Goal: Communication & Community: Answer question/provide support

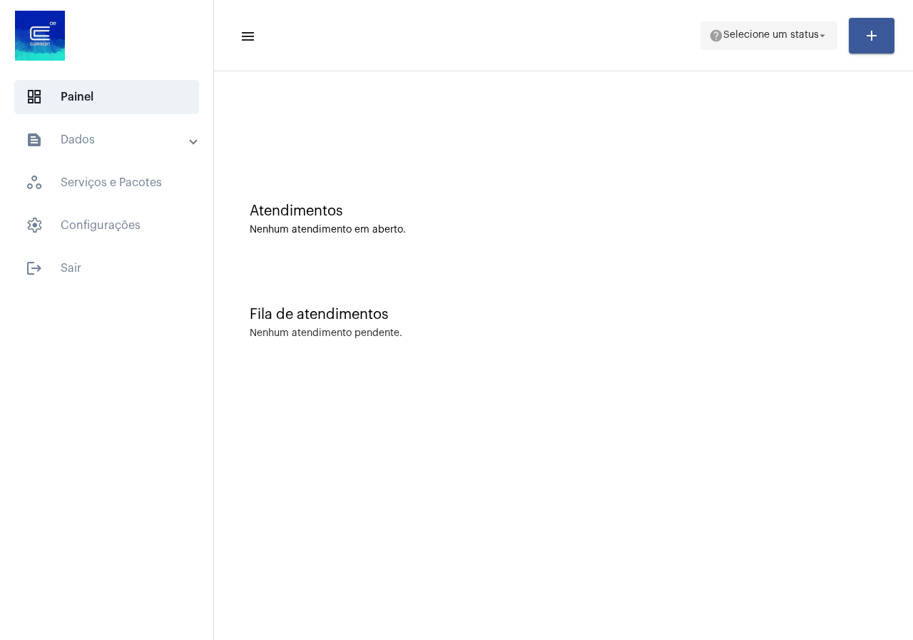
click at [802, 25] on span "help Selecione um status arrow_drop_down" at bounding box center [769, 35] width 120 height 26
drag, startPoint x: 802, startPoint y: 25, endPoint x: 789, endPoint y: 47, distance: 25.2
click at [802, 25] on span "help Selecione um status arrow_drop_down" at bounding box center [769, 35] width 120 height 26
click at [769, 51] on mat-toolbar-row "menu help Selecione um status arrow_drop_down add" at bounding box center [563, 36] width 699 height 46
drag, startPoint x: 769, startPoint y: 35, endPoint x: 763, endPoint y: 44, distance: 10.7
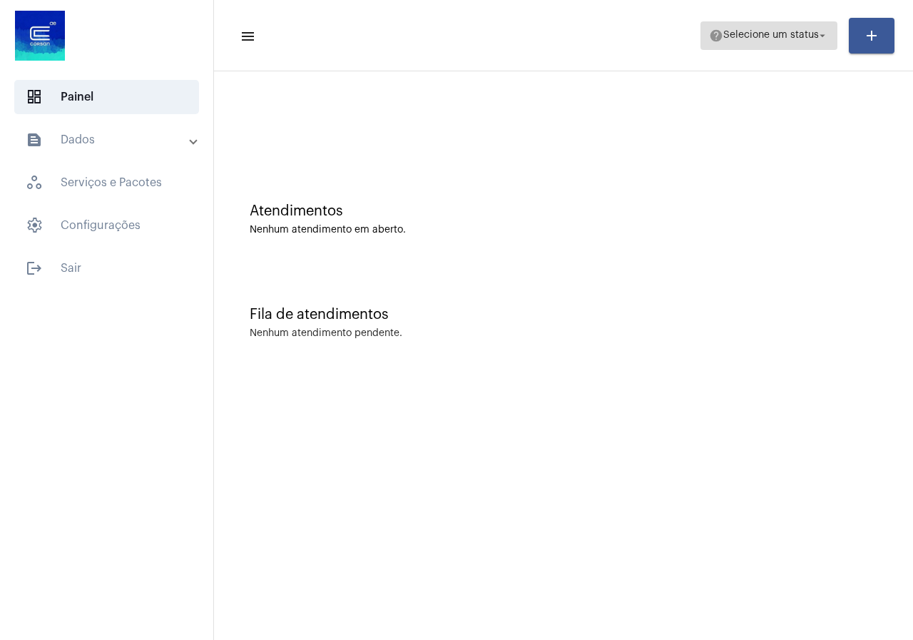
click at [767, 41] on span "help Selecione um status arrow_drop_down" at bounding box center [769, 35] width 120 height 26
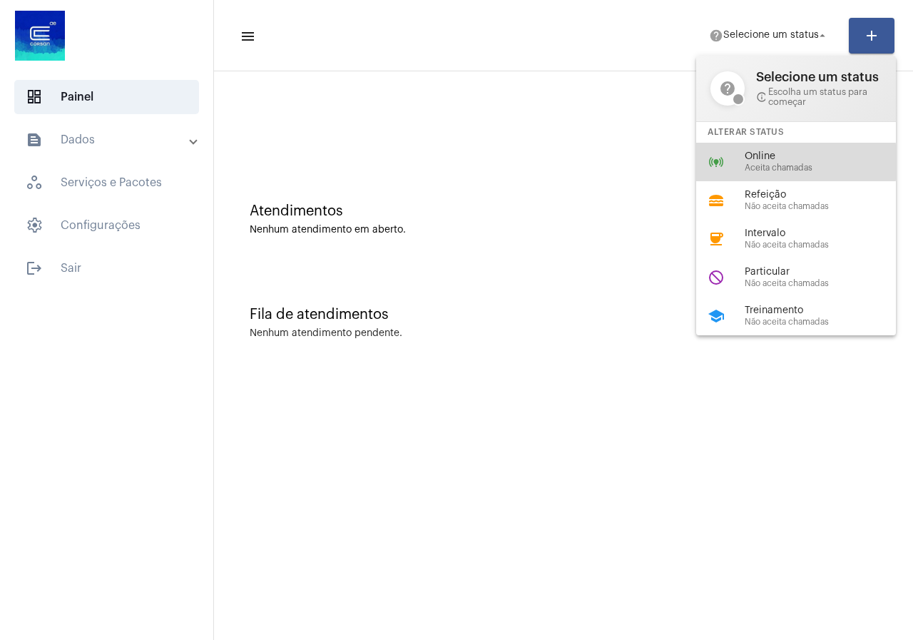
click at [780, 162] on div "Online Aceita chamadas" at bounding box center [826, 161] width 163 height 21
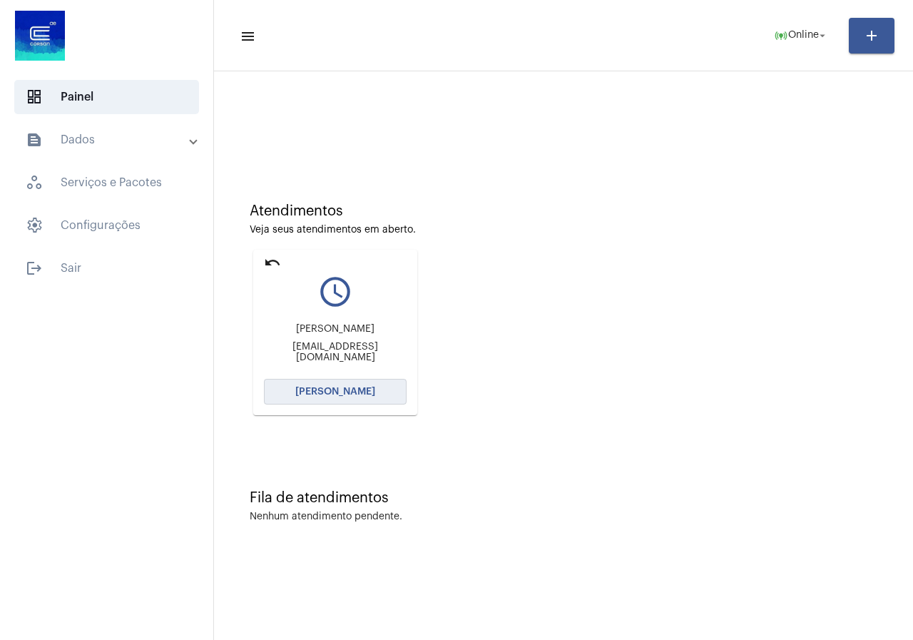
click at [314, 384] on button "[PERSON_NAME]" at bounding box center [335, 392] width 143 height 26
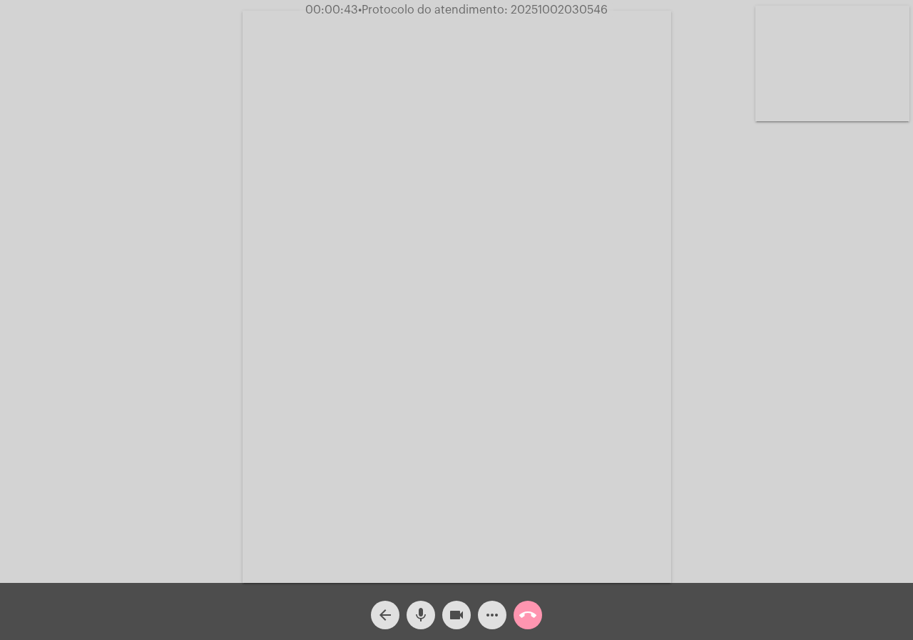
click at [493, 609] on mat-icon "more_horiz" at bounding box center [491, 614] width 17 height 17
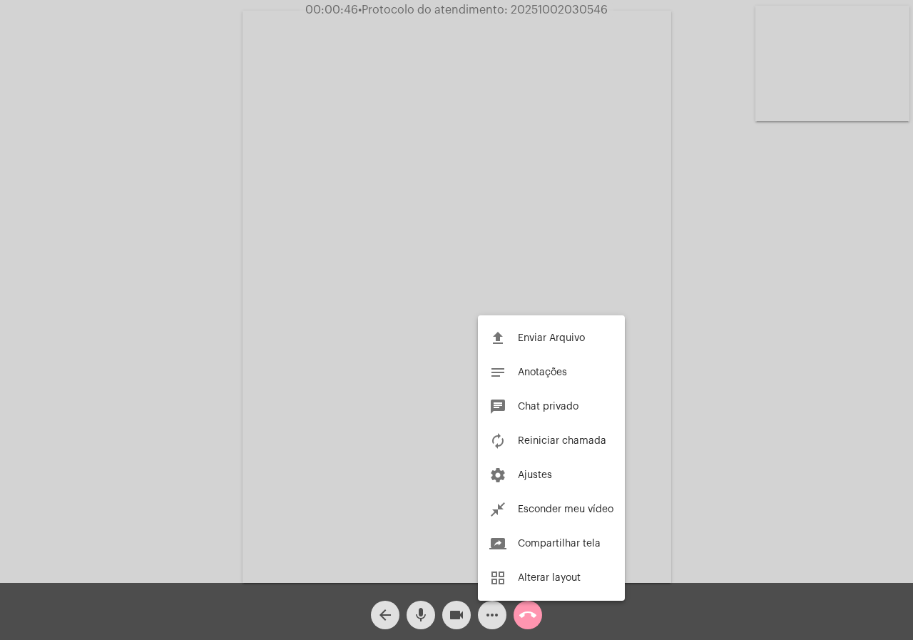
click at [133, 312] on div at bounding box center [456, 320] width 913 height 640
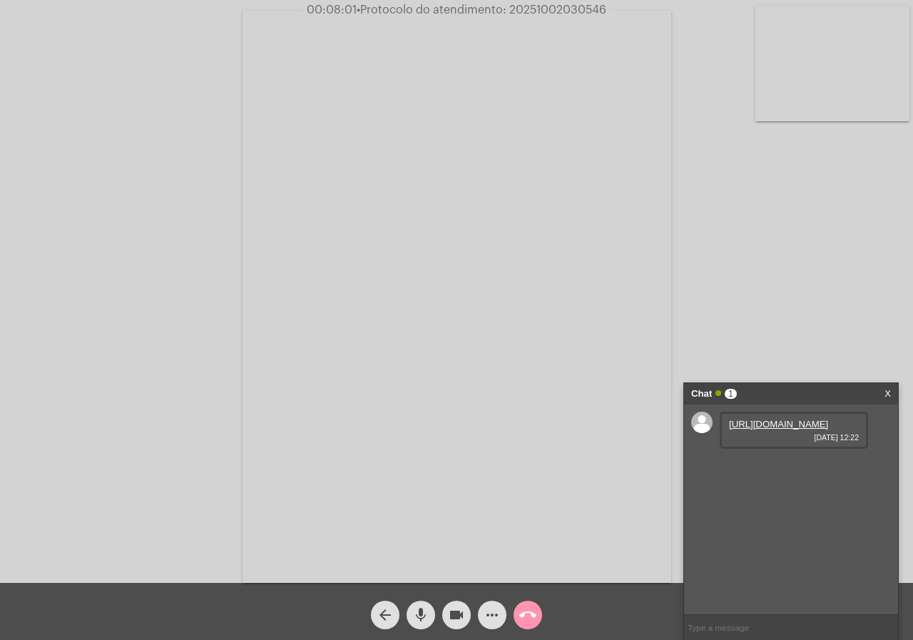
click at [774, 429] on link "[URL][DOMAIN_NAME]" at bounding box center [778, 424] width 99 height 11
click at [772, 470] on link "[URL][DOMAIN_NAME]" at bounding box center [778, 464] width 99 height 11
click at [50, 239] on div "Acessando Câmera e Microfone..." at bounding box center [456, 295] width 910 height 583
click at [774, 628] on input "text" at bounding box center [791, 627] width 214 height 25
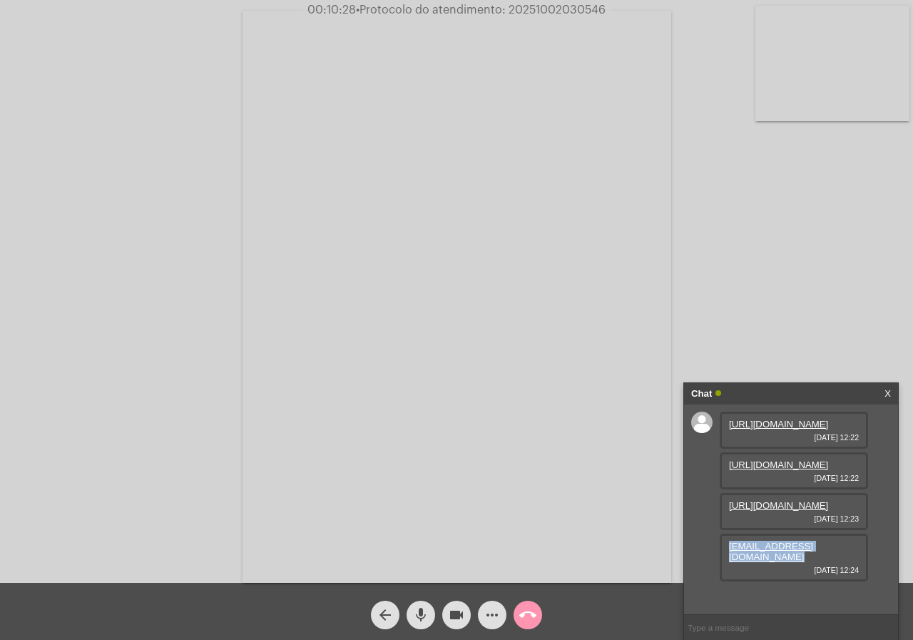
drag, startPoint x: 854, startPoint y: 586, endPoint x: 719, endPoint y: 585, distance: 134.8
click at [719, 585] on div "[URL][DOMAIN_NAME] [DATE] 12:22 [URL][DOMAIN_NAME] [DATE] 12:22 [URL][DOMAIN_NA…" at bounding box center [791, 509] width 214 height 210
copy link "[EMAIL_ADDRESS][DOMAIN_NAME]"
drag, startPoint x: 529, startPoint y: 487, endPoint x: 686, endPoint y: 595, distance: 190.7
click at [686, 595] on div "[URL][DOMAIN_NAME] [DATE] 12:22 [URL][DOMAIN_NAME] [DATE] 12:22 [URL][DOMAIN_NA…" at bounding box center [791, 509] width 214 height 210
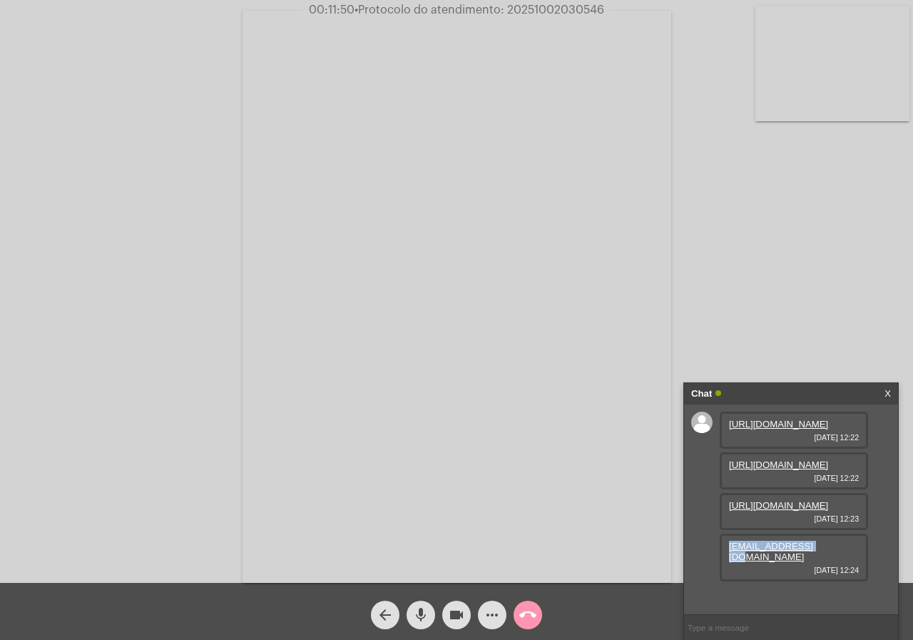
click at [686, 595] on div "[URL][DOMAIN_NAME] [DATE] 12:22 [URL][DOMAIN_NAME] [DATE] 12:22 [URL][DOMAIN_NA…" at bounding box center [791, 509] width 214 height 210
click at [106, 257] on div "Acessando Câmera e Microfone..." at bounding box center [456, 295] width 910 height 583
click at [752, 511] on link "[URL][DOMAIN_NAME]" at bounding box center [778, 505] width 99 height 11
click at [536, 11] on span "• Protocolo do atendimento: 20251002030546" at bounding box center [479, 9] width 250 height 11
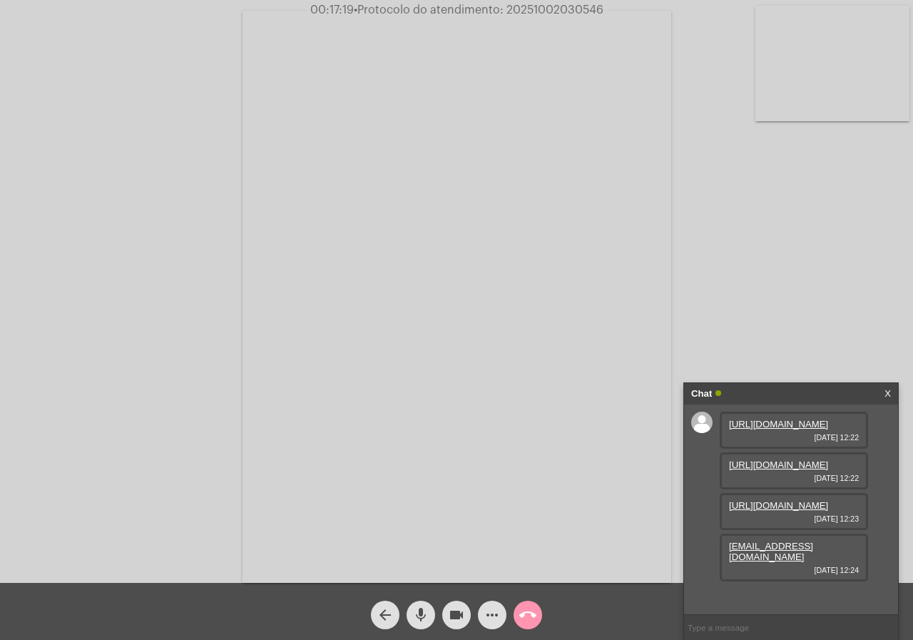
click at [536, 11] on span "• Protocolo do atendimento: 20251002030546" at bounding box center [479, 9] width 250 height 11
click at [536, 11] on span "• Protocolo do atendimento: 20251002030546" at bounding box center [480, 9] width 250 height 11
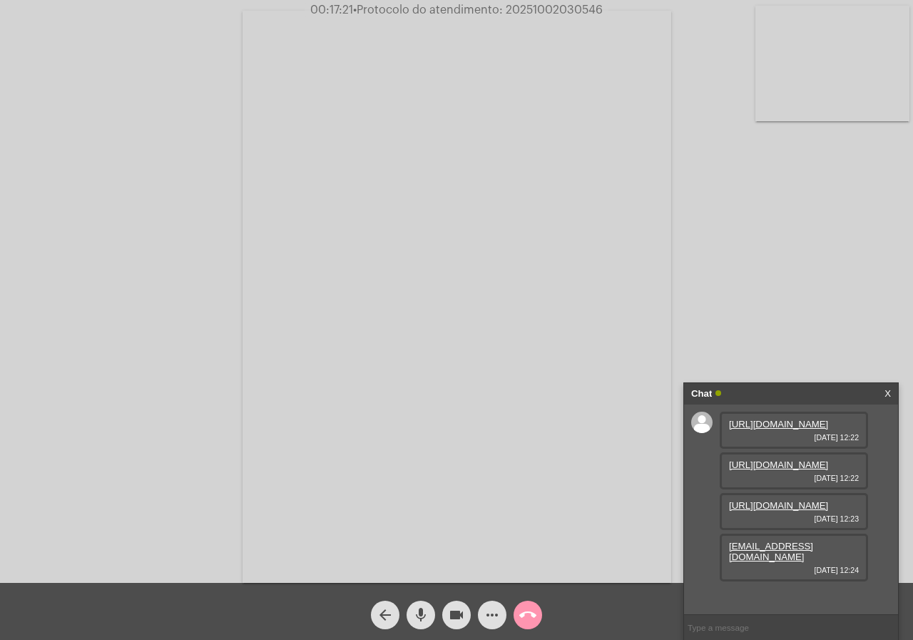
copy span "20251002030546"
click at [498, 625] on span "more_horiz" at bounding box center [491, 614] width 17 height 29
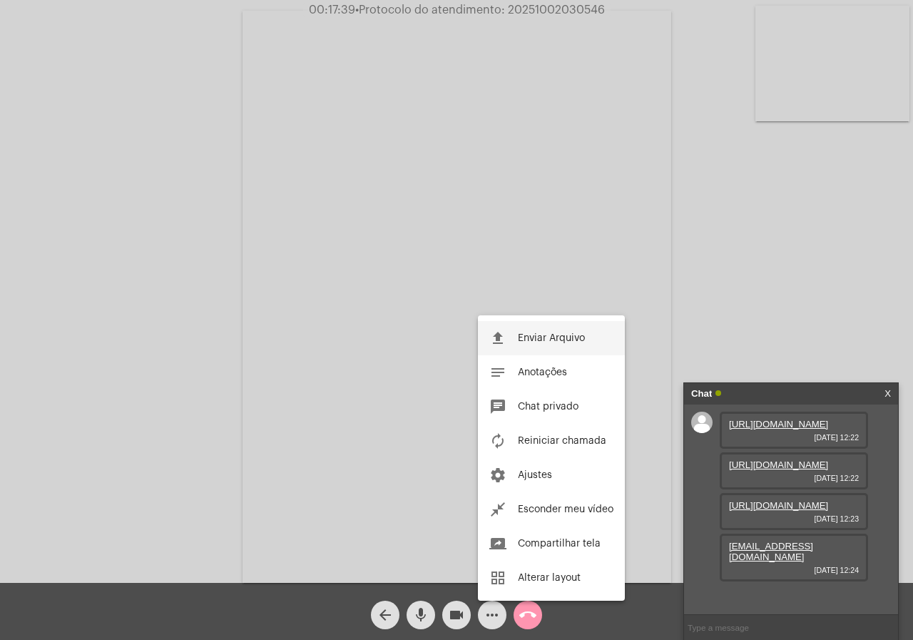
click at [551, 338] on span "Enviar Arquivo" at bounding box center [551, 338] width 67 height 10
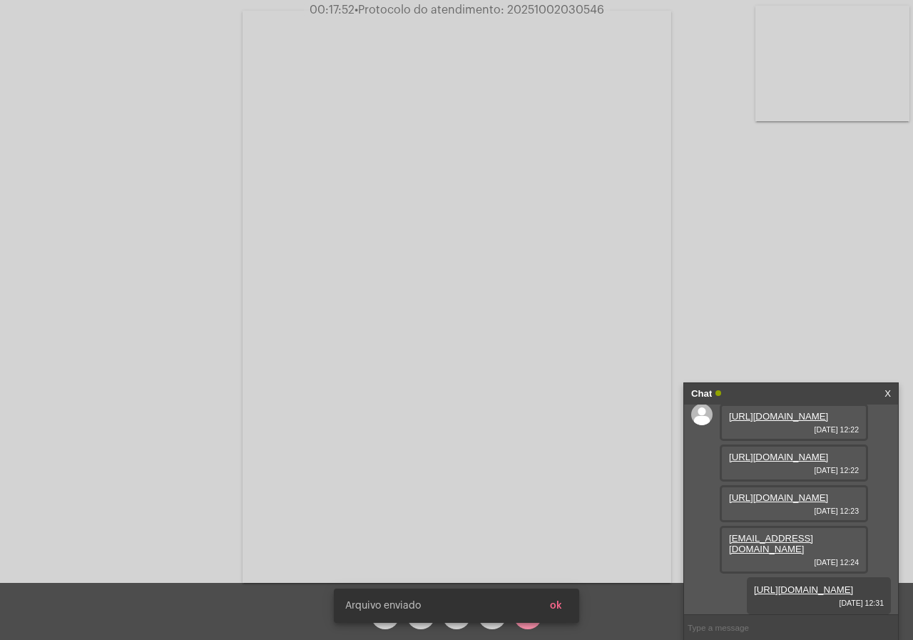
scroll to position [126, 0]
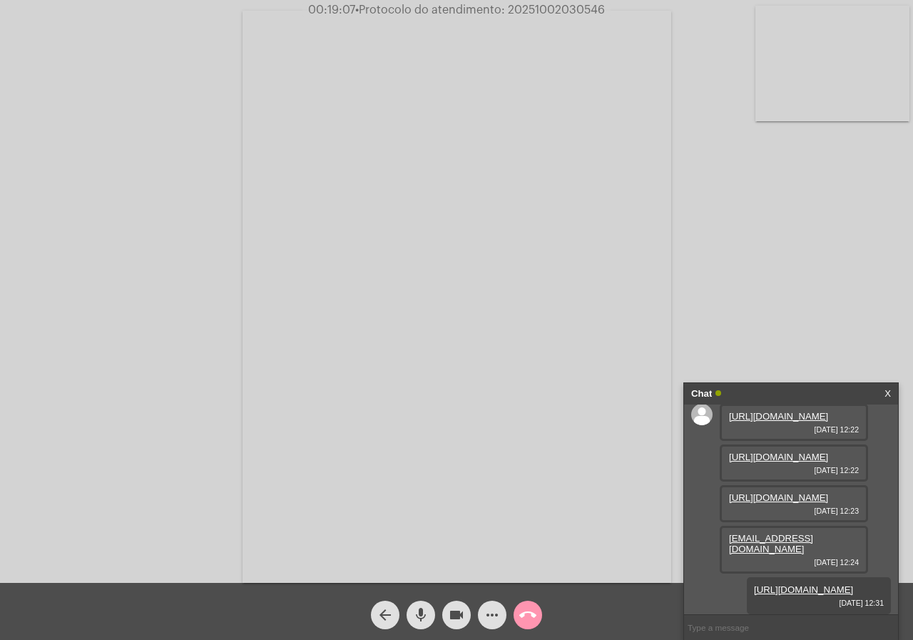
click at [526, 617] on mat-icon "call_end" at bounding box center [527, 614] width 17 height 17
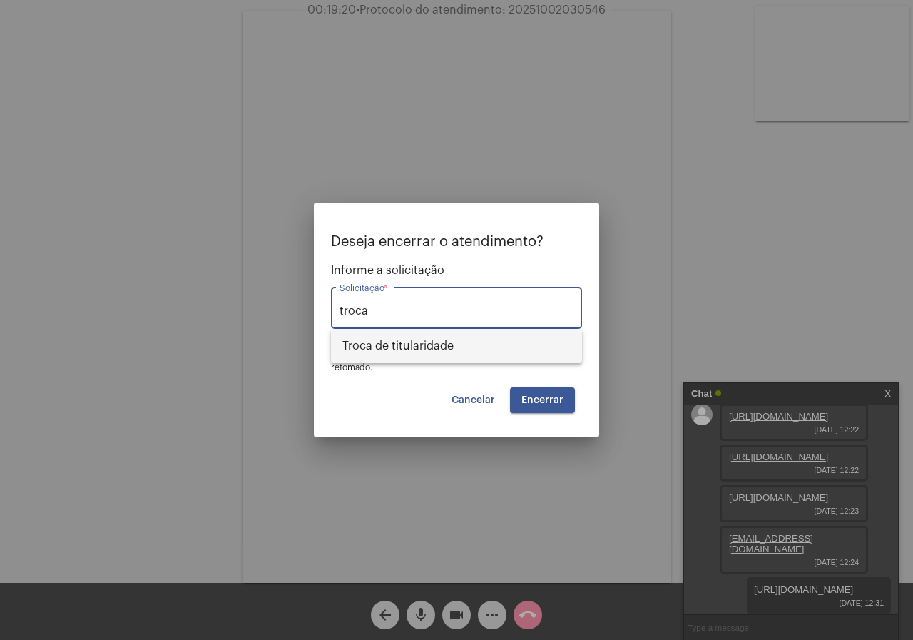
click at [360, 359] on span "Troca de titularidade" at bounding box center [456, 346] width 228 height 34
type input "Troca de titularidade"
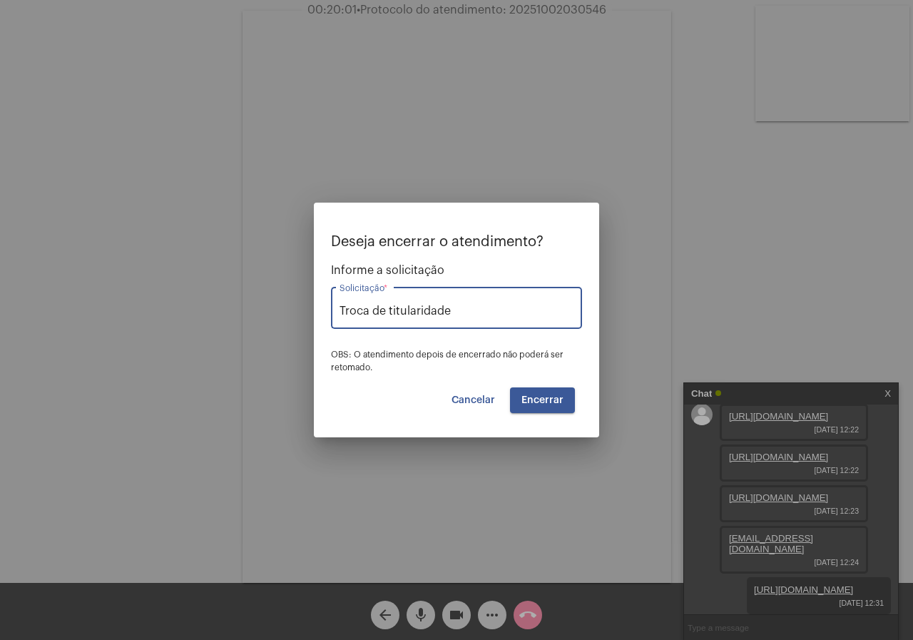
click at [524, 406] on button "Encerrar" at bounding box center [542, 400] width 65 height 26
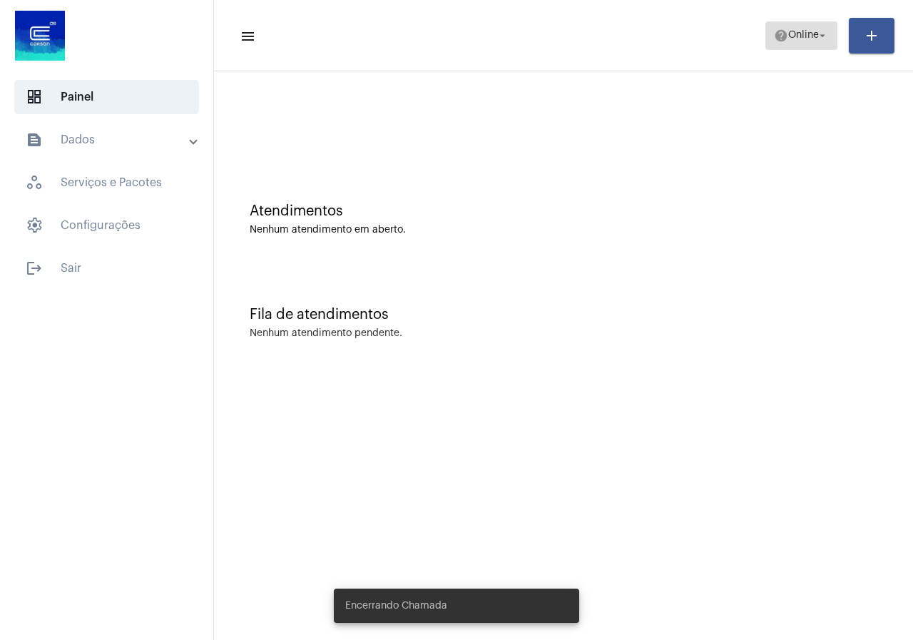
click at [804, 39] on span "Online" at bounding box center [803, 36] width 31 height 10
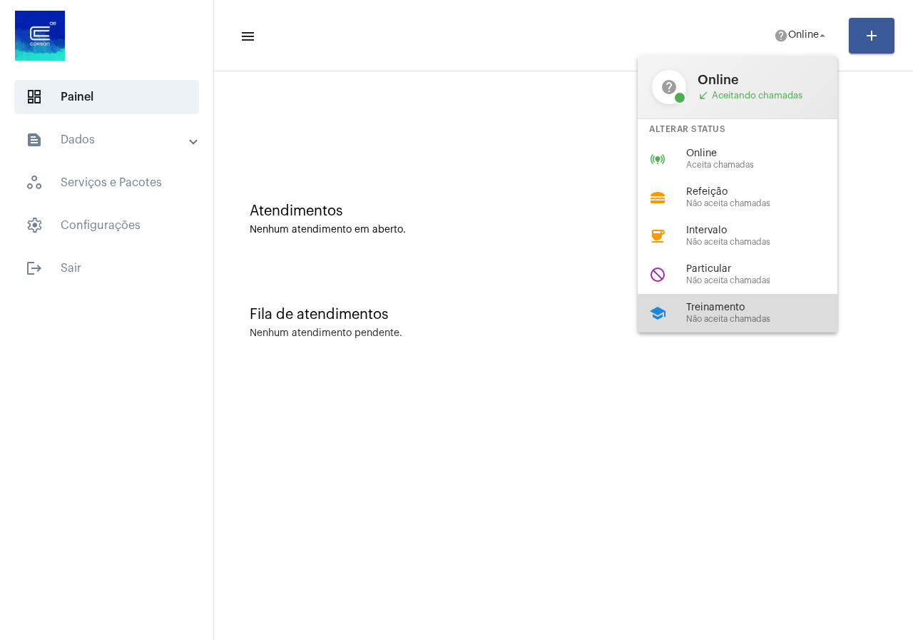
click at [712, 322] on span "Não aceita chamadas" at bounding box center [767, 318] width 163 height 9
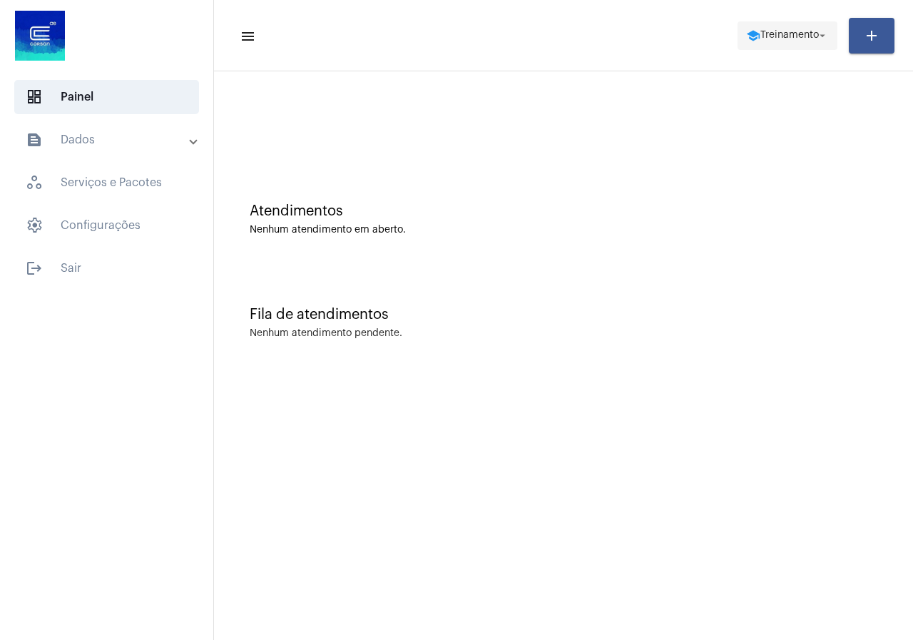
click at [791, 32] on span "Treinamento" at bounding box center [789, 36] width 58 height 10
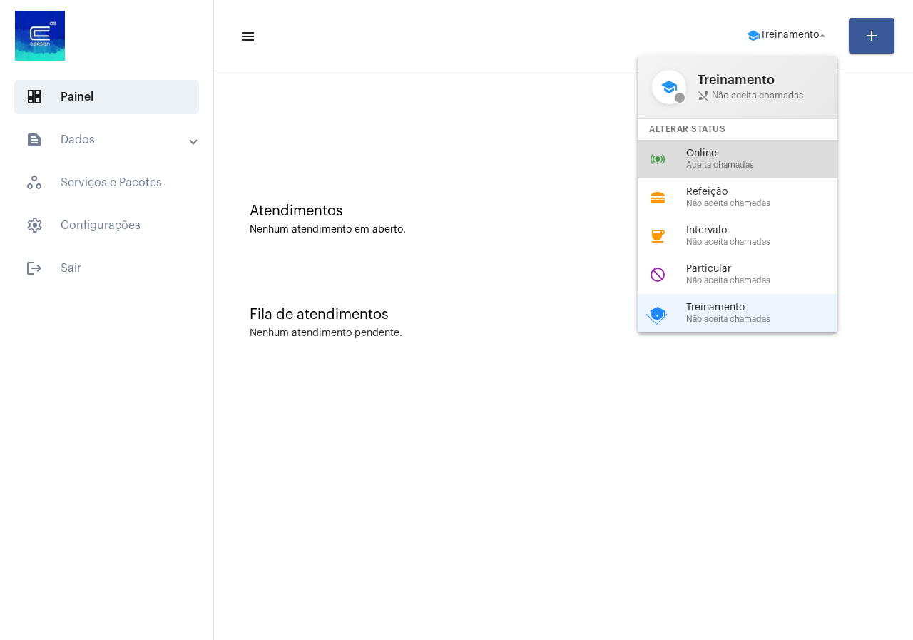
click at [732, 145] on div "online_prediction Online Aceita chamadas" at bounding box center [749, 159] width 222 height 39
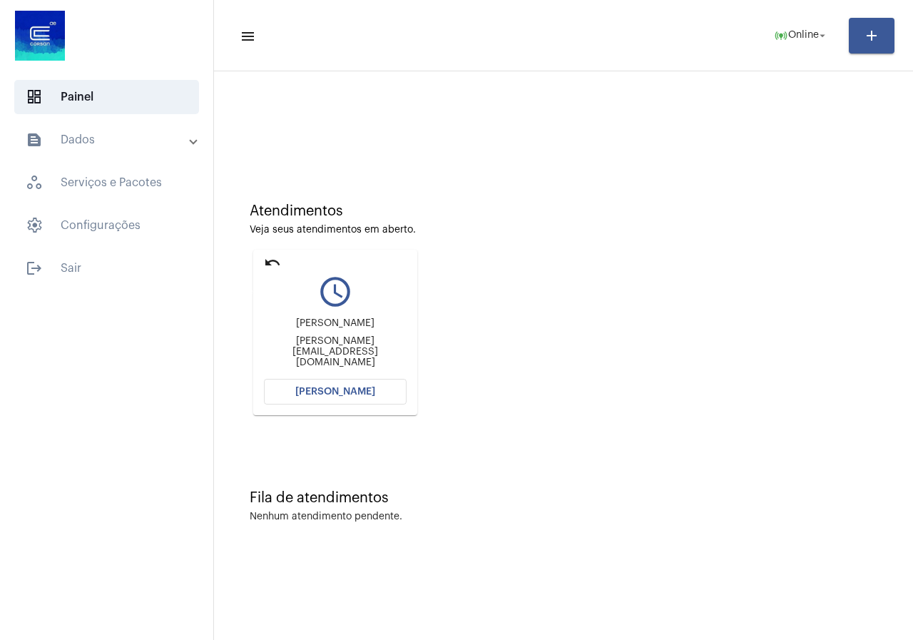
click at [267, 262] on mat-icon "undo" at bounding box center [272, 262] width 17 height 17
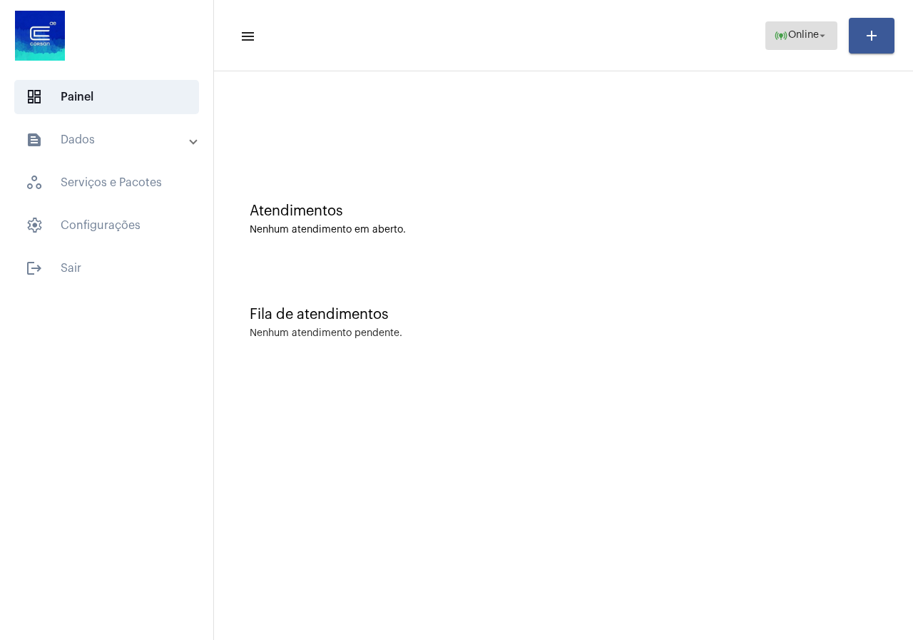
click at [794, 35] on span "Online" at bounding box center [803, 36] width 31 height 10
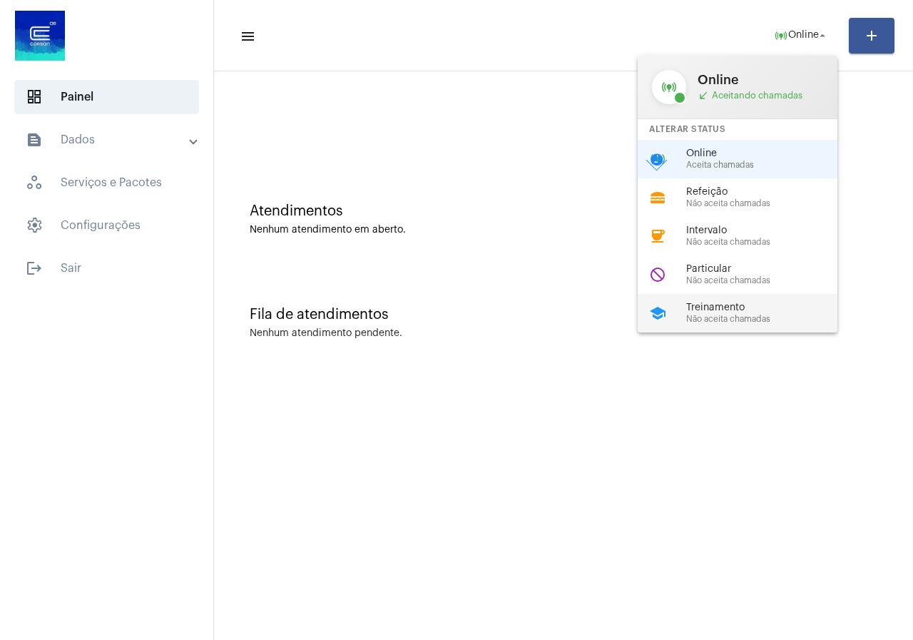
click at [742, 300] on div "school Treinamento Não aceita chamadas" at bounding box center [749, 313] width 222 height 39
